Goal: Task Accomplishment & Management: Use online tool/utility

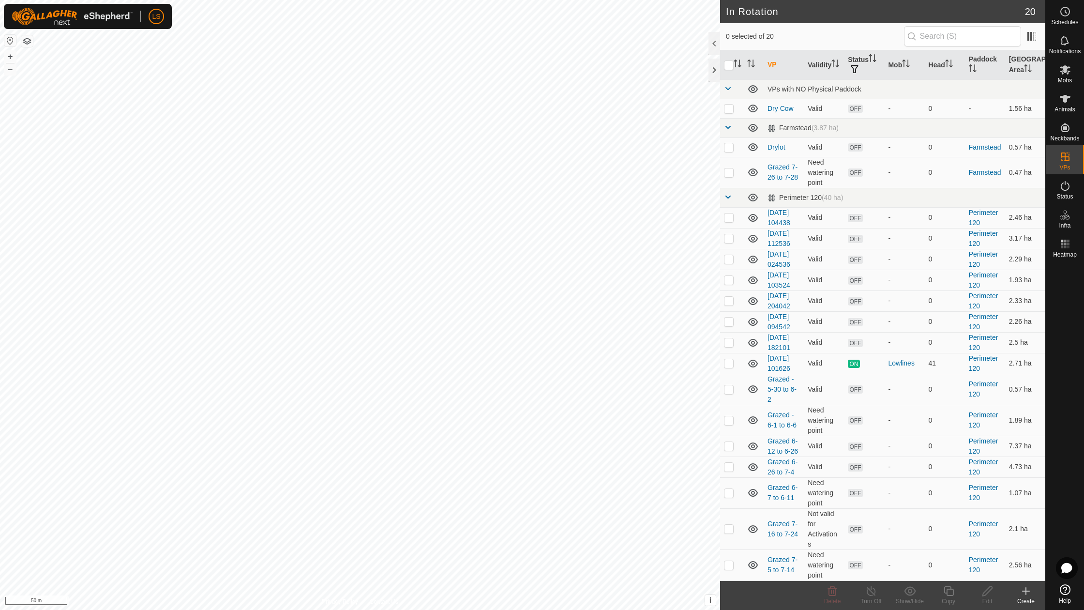
click at [1027, 590] on icon at bounding box center [1026, 591] width 12 height 12
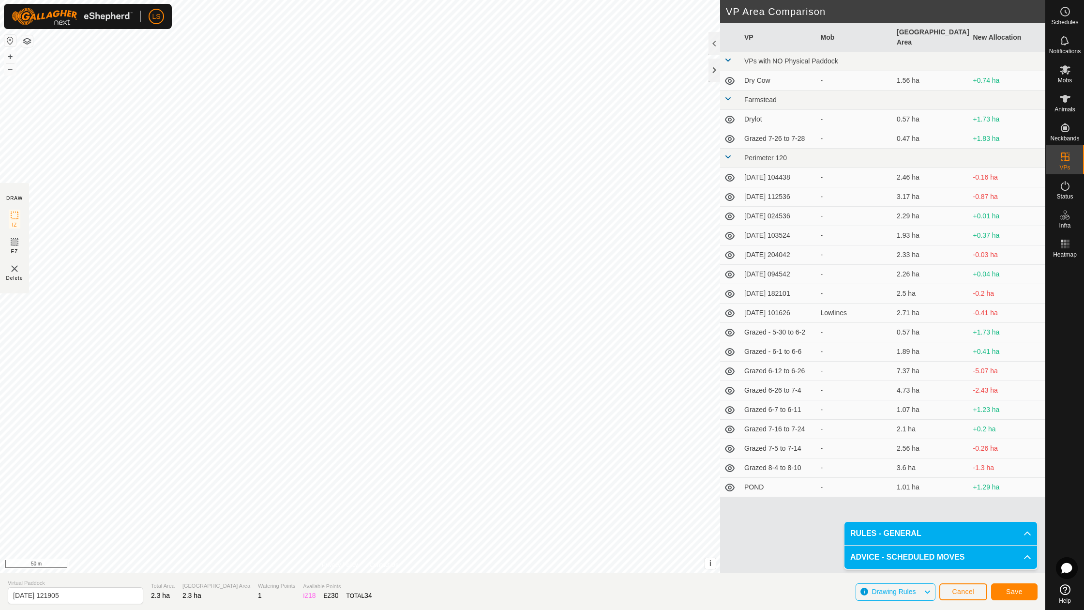
click at [1022, 591] on button "Save" at bounding box center [1014, 591] width 46 height 17
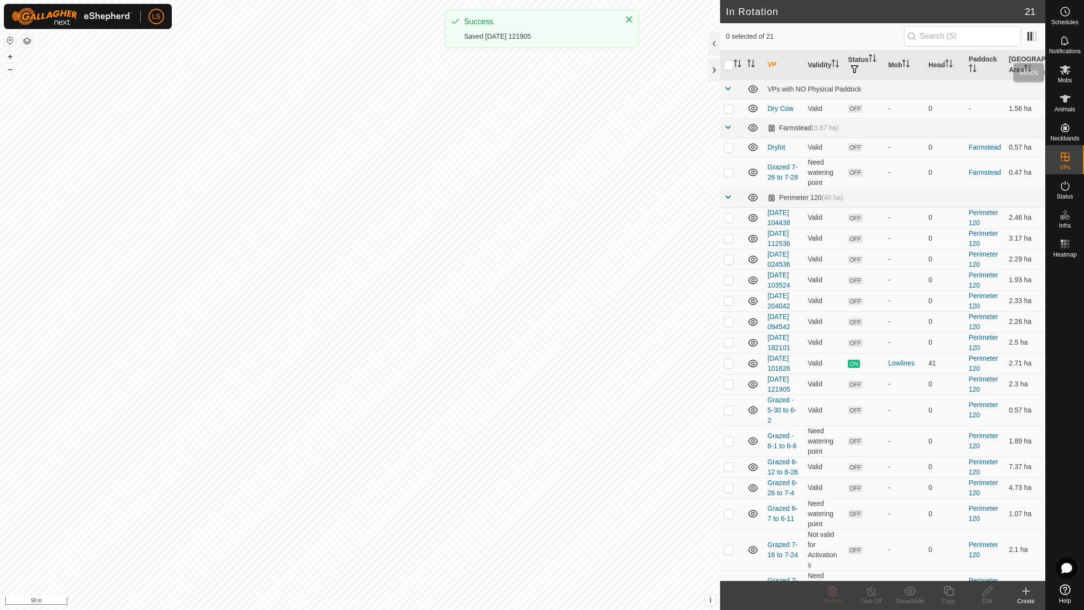
click at [1065, 70] on icon at bounding box center [1065, 69] width 11 height 9
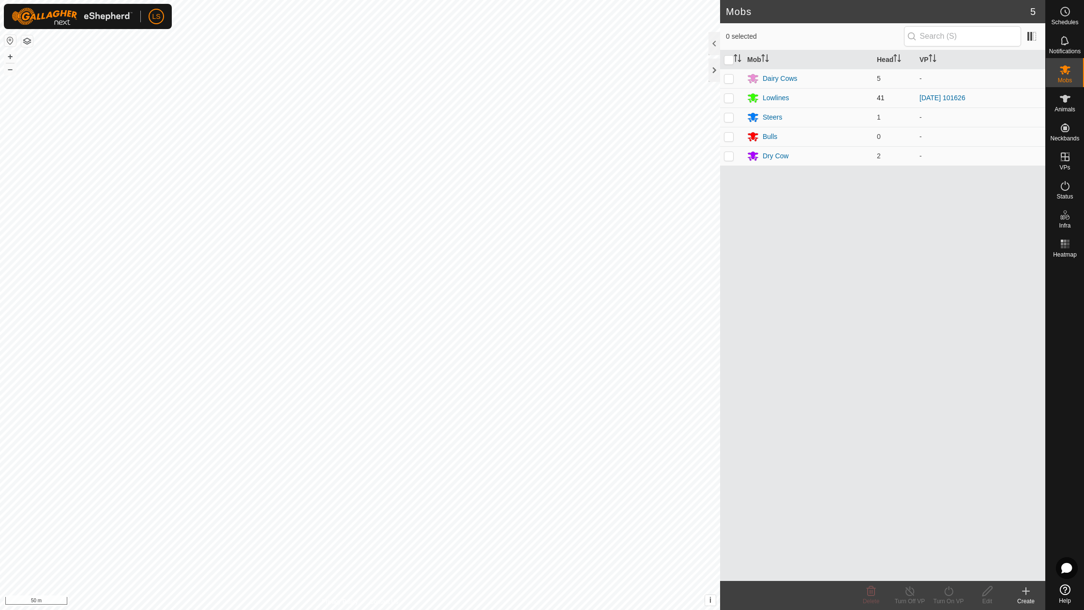
click at [728, 97] on p-checkbox at bounding box center [729, 98] width 10 height 8
checkbox input "true"
click at [950, 595] on icon at bounding box center [948, 591] width 9 height 10
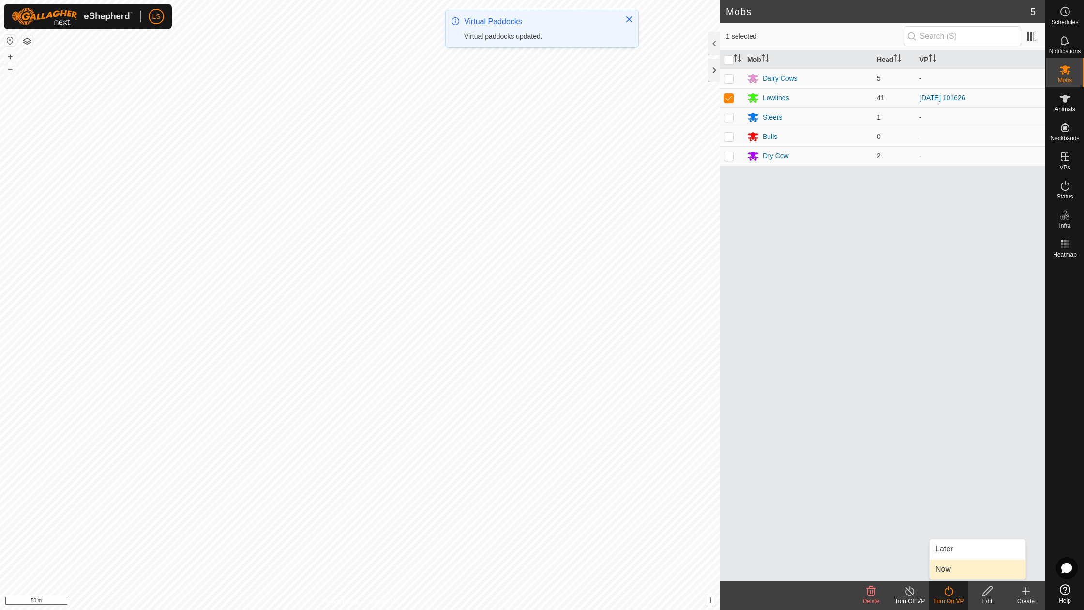
click at [958, 571] on link "Now" at bounding box center [977, 568] width 96 height 19
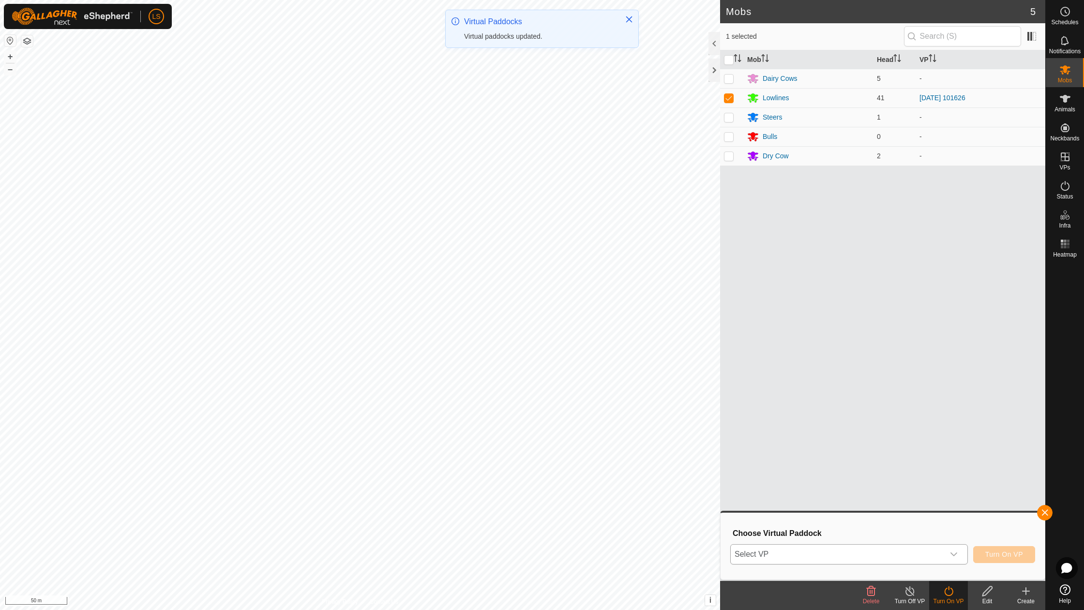
click at [961, 554] on div "dropdown trigger" at bounding box center [953, 553] width 19 height 19
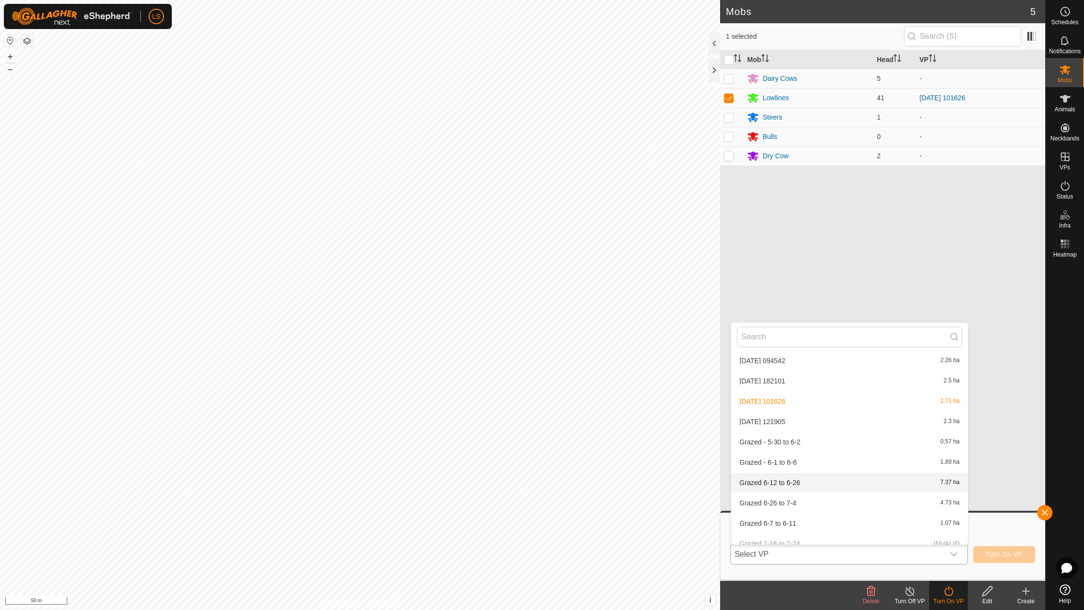
scroll to position [220, 0]
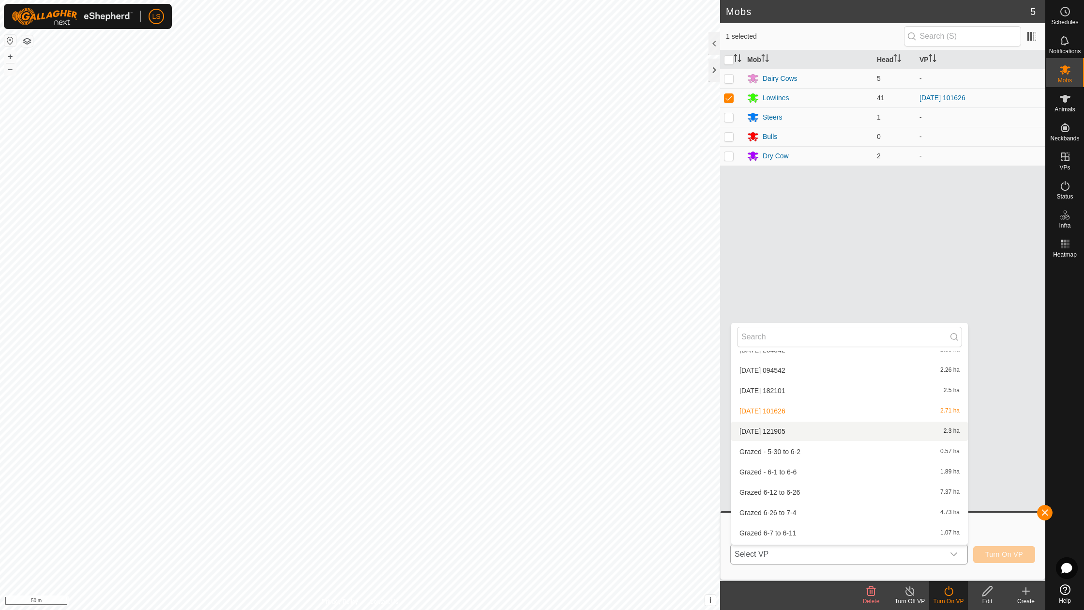
click at [793, 428] on li "[DATE] 121905 2.3 ha" at bounding box center [849, 430] width 237 height 19
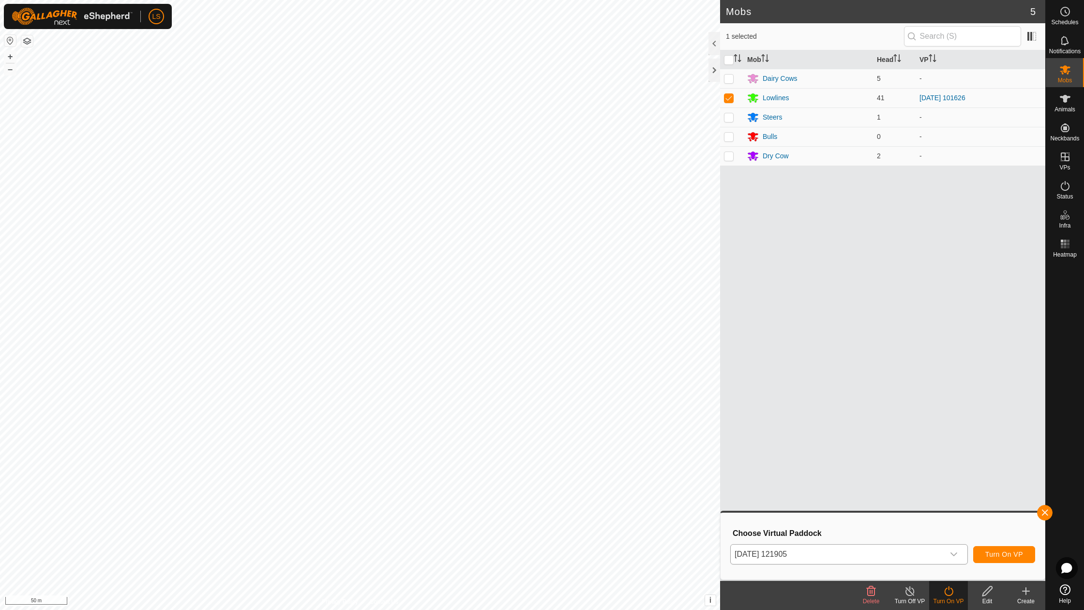
click at [999, 552] on span "Turn On VP" at bounding box center [1004, 554] width 38 height 8
